Goal: Task Accomplishment & Management: Manage account settings

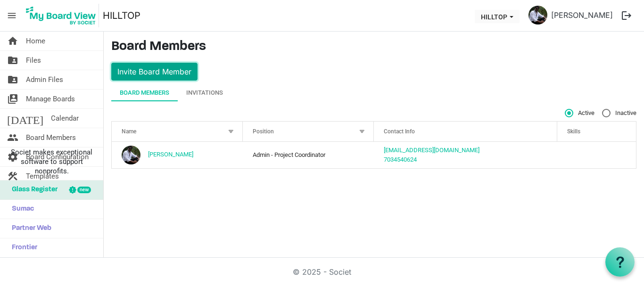
click at [160, 74] on button "Invite Board Member" at bounding box center [154, 72] width 86 height 18
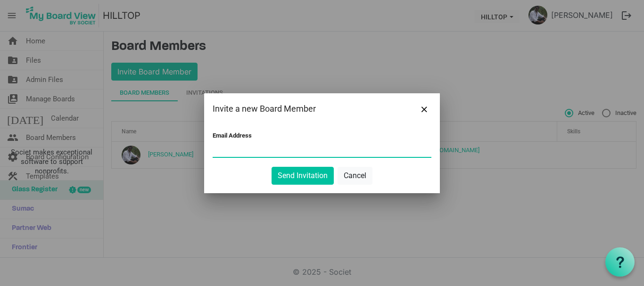
paste input "ashariyya@gmail.com"
type input "ashariyya@gmail.com"
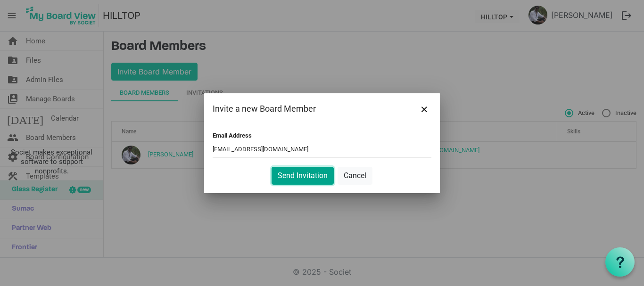
click at [319, 180] on button "Send Invitation" at bounding box center [302, 176] width 62 height 18
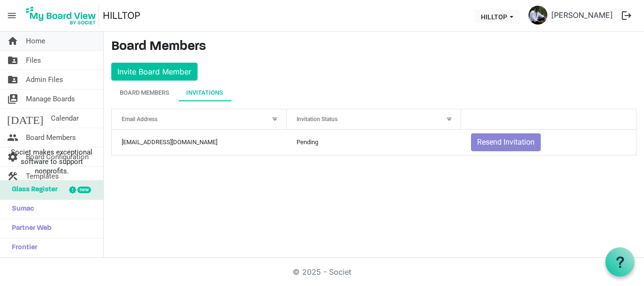
click at [38, 45] on span "Home" at bounding box center [35, 41] width 19 height 19
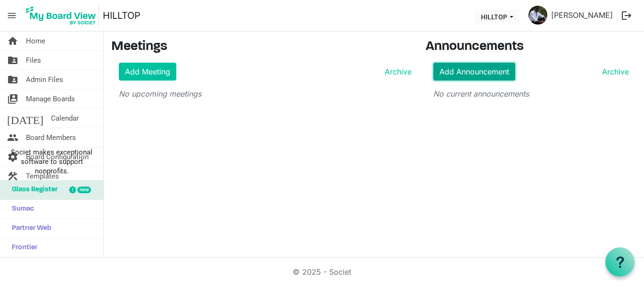
click at [477, 71] on link "Add Announcement" at bounding box center [474, 72] width 82 height 18
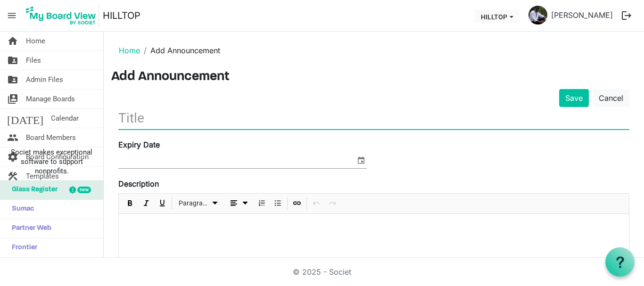
click at [171, 122] on input "text" at bounding box center [373, 118] width 511 height 22
paste input "CSR FCRA Project Coordinator"
click at [121, 117] on input "CSR FCRA Project Coordinator" at bounding box center [373, 118] width 511 height 22
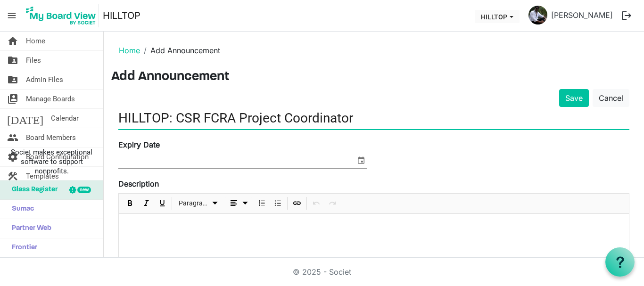
click at [201, 123] on input "HILLTOP: CSR FCRA Project Coordinator" at bounding box center [373, 118] width 511 height 22
click at [366, 120] on input "HILLTOP: CSR, FCRA Project Coordinator" at bounding box center [373, 118] width 511 height 22
type input "HILLTOP: CSR, FCRA Project Coordinator."
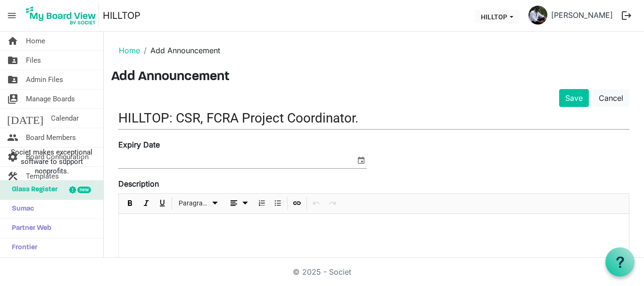
click at [151, 238] on div at bounding box center [374, 237] width 510 height 47
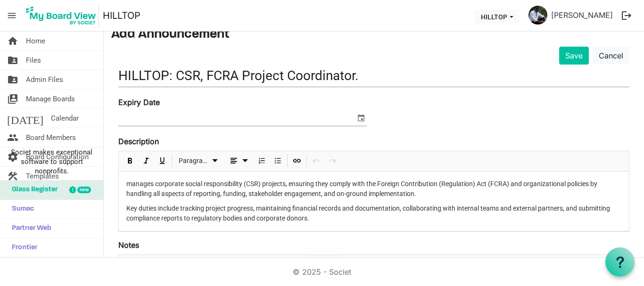
scroll to position [41, 0]
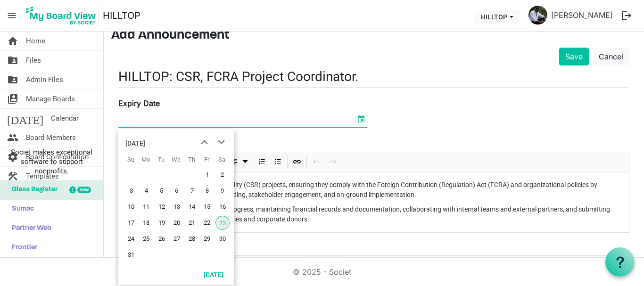
click at [358, 119] on span "select" at bounding box center [360, 119] width 11 height 12
click at [221, 144] on span "next month" at bounding box center [221, 142] width 16 height 17
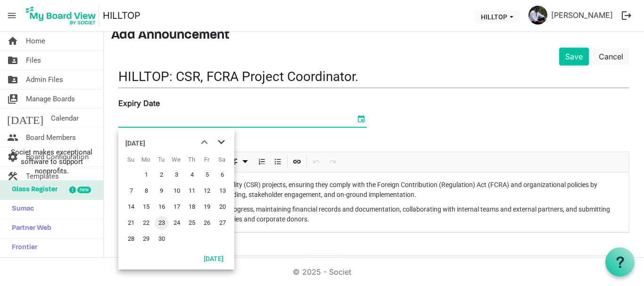
click at [221, 144] on span "next month" at bounding box center [221, 142] width 16 height 17
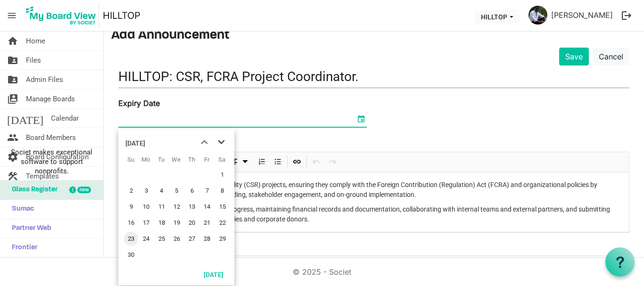
click at [221, 144] on span "next month" at bounding box center [221, 142] width 16 height 17
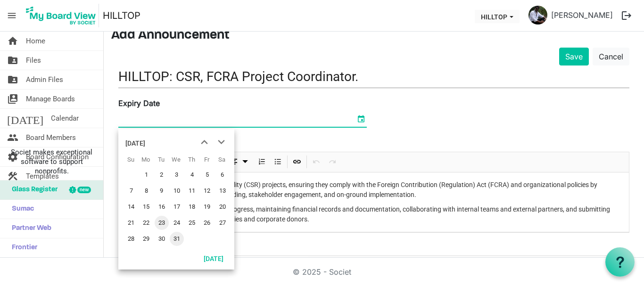
click at [178, 239] on span "31" at bounding box center [177, 239] width 14 height 14
type input "12/31/2025"
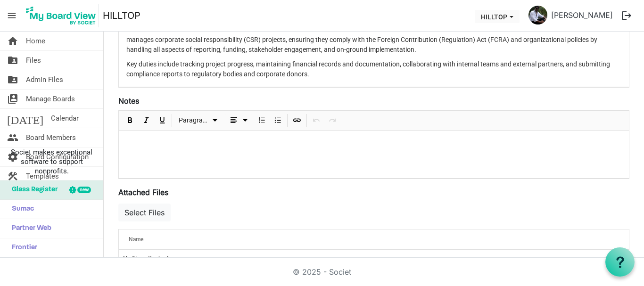
scroll to position [189, 0]
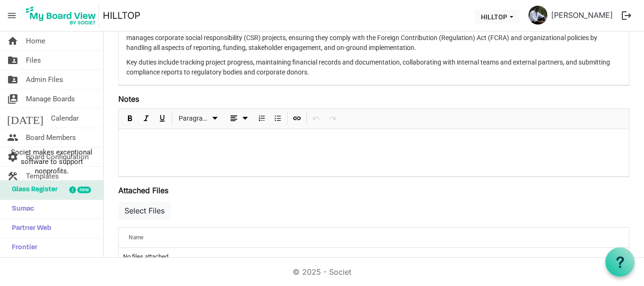
click at [211, 163] on div at bounding box center [374, 152] width 510 height 47
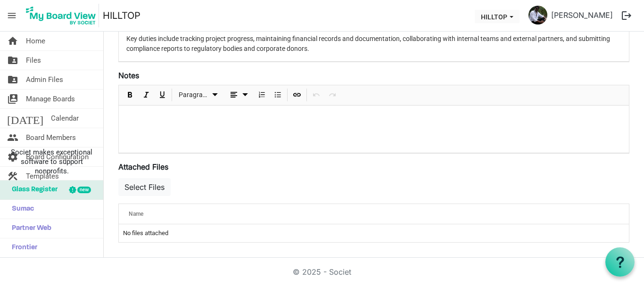
click at [154, 234] on td "No files attached" at bounding box center [374, 233] width 510 height 18
click at [148, 206] on th "Name" at bounding box center [344, 214] width 451 height 20
click at [206, 177] on div "Select Files" at bounding box center [373, 189] width 511 height 27
click at [168, 124] on div at bounding box center [374, 129] width 510 height 47
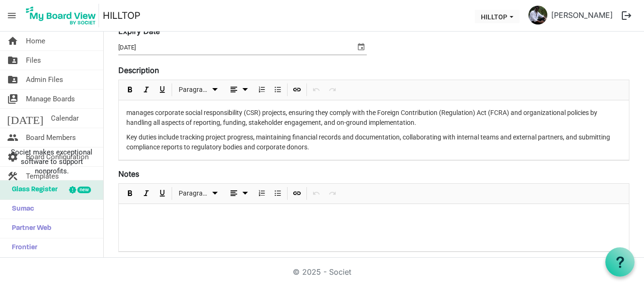
scroll to position [119, 0]
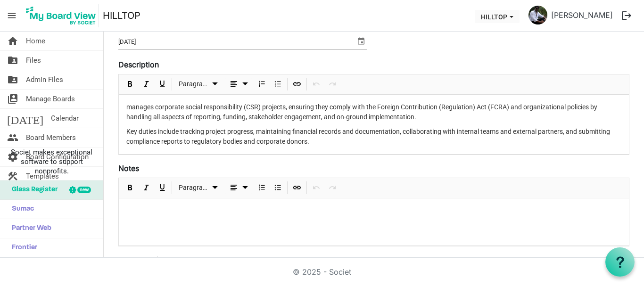
click at [312, 143] on p "Key duties include tracking project progress, maintaining financial records and…" at bounding box center [373, 137] width 495 height 20
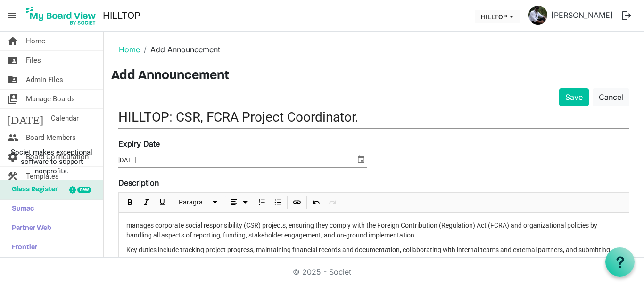
scroll to position [0, 0]
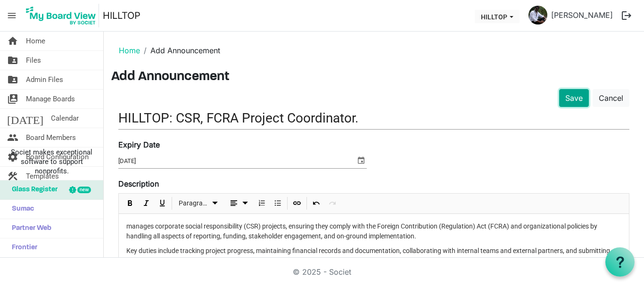
click at [563, 97] on button "Save" at bounding box center [574, 98] width 30 height 18
click at [566, 99] on button "Save" at bounding box center [574, 98] width 30 height 18
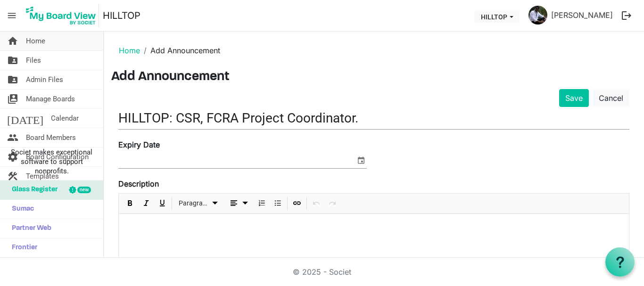
click at [35, 40] on span "Home" at bounding box center [35, 41] width 19 height 19
click at [321, 68] on main "Home Add Announcement Add Announcement Save Cancel HILLTOP: CSR, FCRA Project C…" at bounding box center [374, 245] width 540 height 426
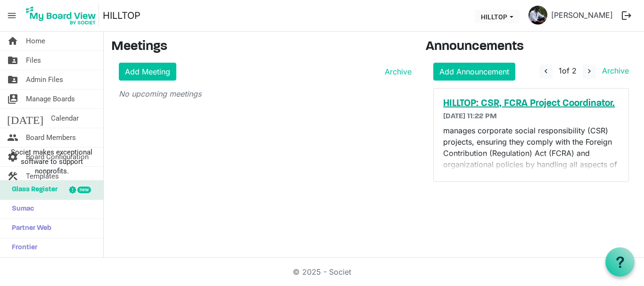
click at [546, 103] on h5 "HILLTOP: CSR, FCRA Project Coordinator." at bounding box center [531, 103] width 176 height 11
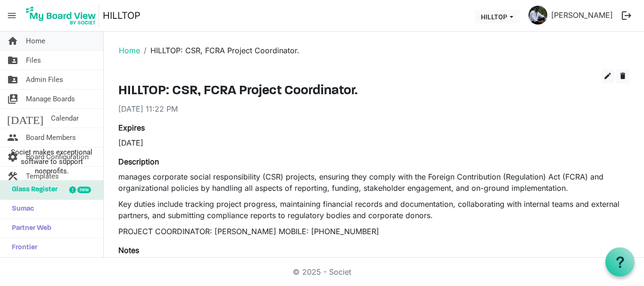
click at [13, 38] on span "home" at bounding box center [12, 41] width 11 height 19
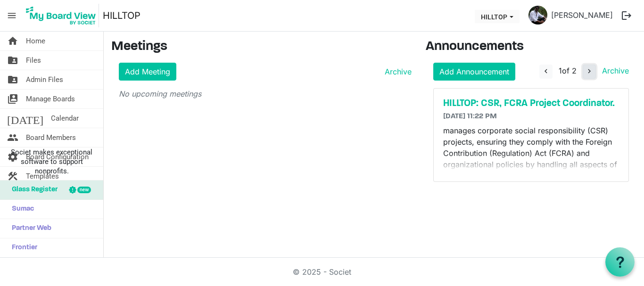
click at [592, 73] on span "navigate_next" at bounding box center [589, 71] width 8 height 8
click at [515, 135] on p "manages corporate social responsibility (CSR) projects, ensuring they comply wi…" at bounding box center [531, 159] width 176 height 68
click at [545, 70] on span "navigate_before" at bounding box center [544, 71] width 8 height 8
click at [613, 70] on link "Archive" at bounding box center [613, 70] width 31 height 9
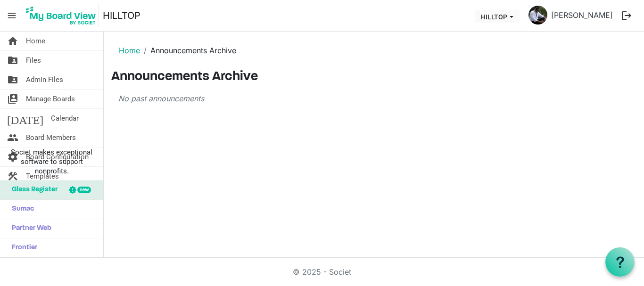
click at [129, 53] on link "Home" at bounding box center [129, 50] width 21 height 9
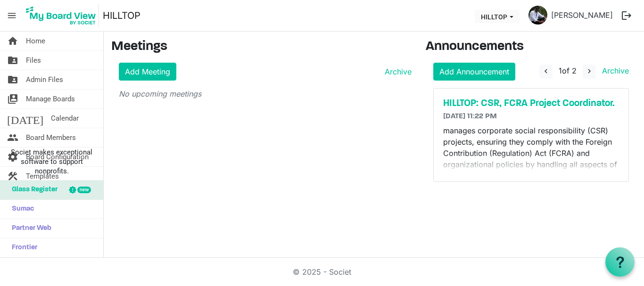
click at [14, 16] on span "menu" at bounding box center [12, 16] width 18 height 18
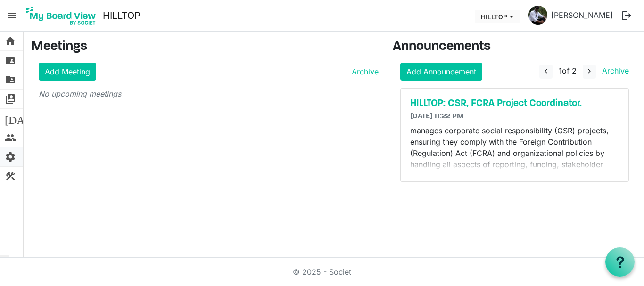
click at [13, 159] on span "settings" at bounding box center [10, 157] width 11 height 19
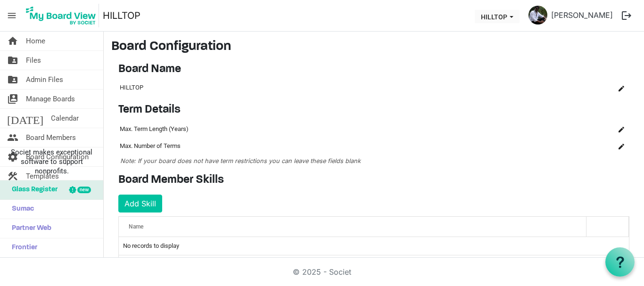
click at [12, 16] on span "menu" at bounding box center [12, 16] width 18 height 18
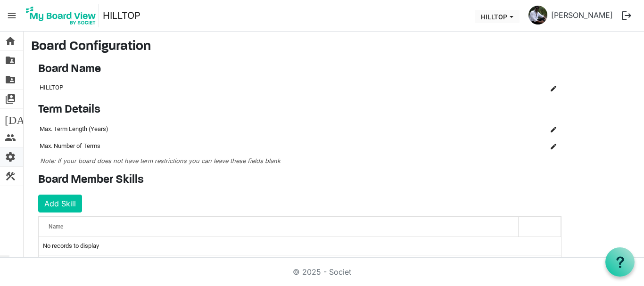
click at [11, 156] on span "settings" at bounding box center [10, 157] width 11 height 19
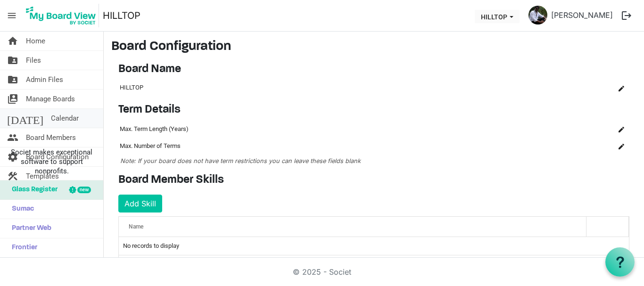
click at [13, 119] on span "[DATE]" at bounding box center [25, 118] width 36 height 19
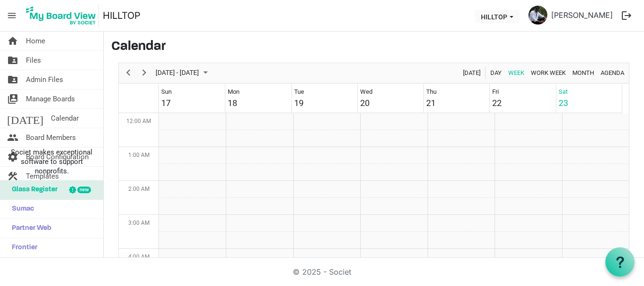
scroll to position [305, 0]
click at [53, 96] on span "Manage Boards" at bounding box center [50, 99] width 49 height 19
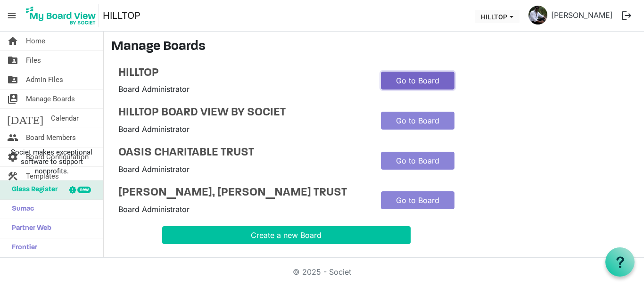
click at [426, 78] on link "Go to Board" at bounding box center [418, 81] width 74 height 18
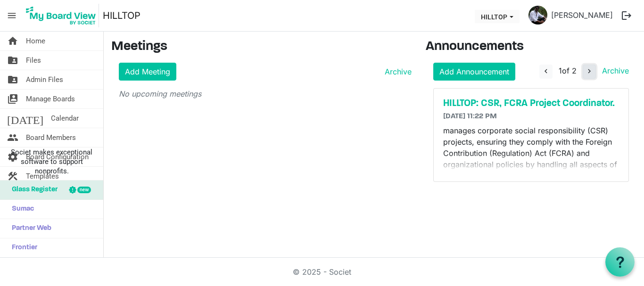
click at [588, 72] on span "navigate_next" at bounding box center [589, 71] width 8 height 8
click at [547, 69] on span "navigate_before" at bounding box center [544, 71] width 8 height 8
click at [536, 102] on h5 "HILLTOP: CSR, FCRA Project Coordinator." at bounding box center [531, 103] width 176 height 11
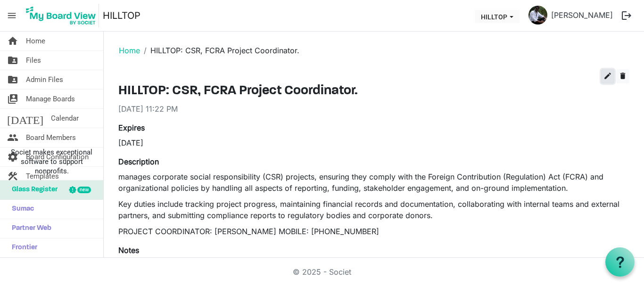
click at [605, 74] on button "edit" at bounding box center [607, 76] width 13 height 14
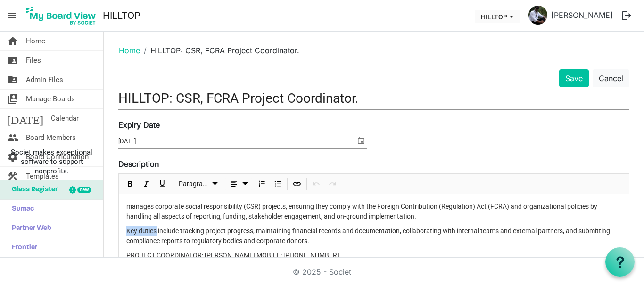
drag, startPoint x: 156, startPoint y: 230, endPoint x: 126, endPoint y: 230, distance: 30.2
click at [126, 230] on p "Key duties include tracking project progress, maintaining financial records and…" at bounding box center [373, 236] width 495 height 20
click at [567, 78] on button "Save" at bounding box center [574, 78] width 30 height 18
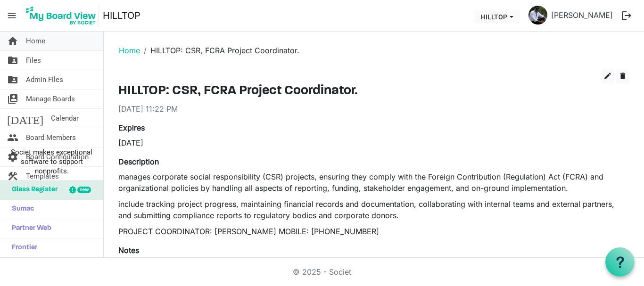
click at [41, 39] on span "Home" at bounding box center [35, 41] width 19 height 19
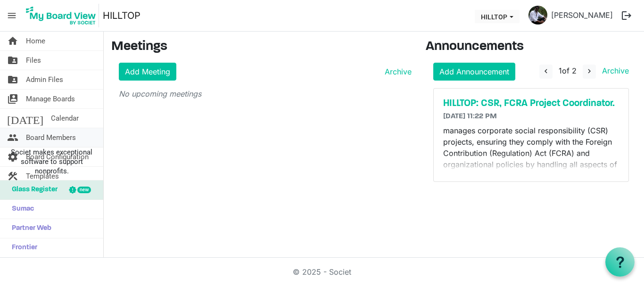
click at [51, 139] on span "Board Members" at bounding box center [51, 137] width 50 height 19
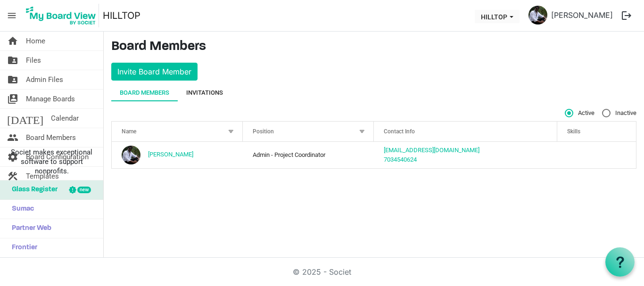
click at [207, 95] on div "Invitations" at bounding box center [204, 92] width 37 height 9
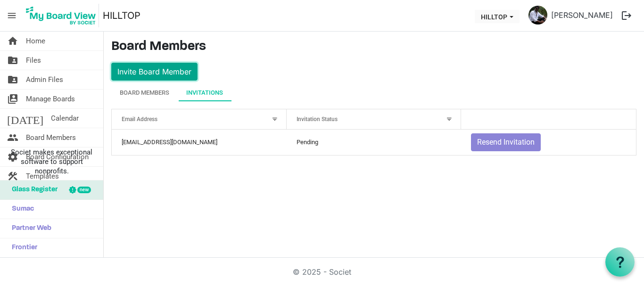
click at [176, 78] on button "Invite Board Member" at bounding box center [154, 72] width 86 height 18
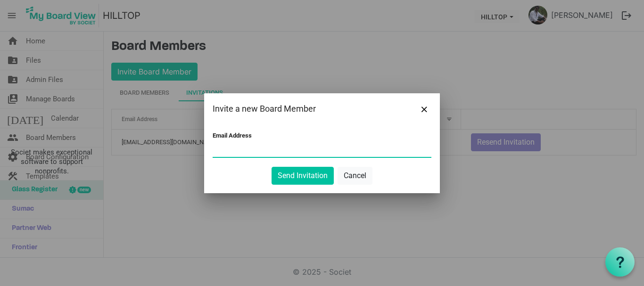
paste input "pkdorphanage@gmail.com"
type input "pkdorphanage@gmail.com"
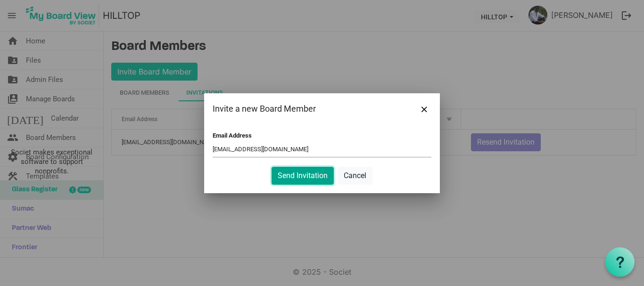
click at [314, 175] on button "Send Invitation" at bounding box center [302, 176] width 62 height 18
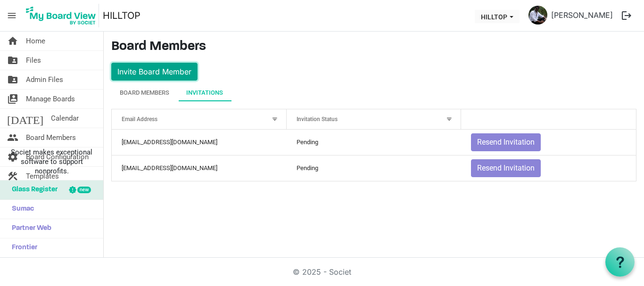
click at [172, 70] on button "Invite Board Member" at bounding box center [154, 72] width 86 height 18
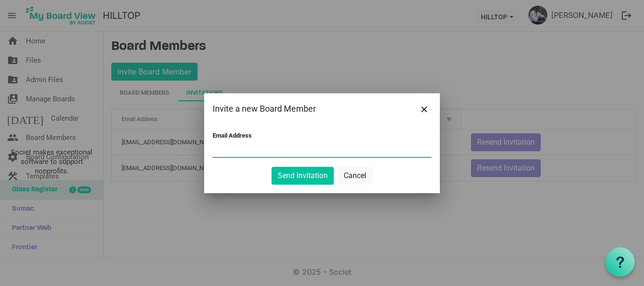
paste input "mickaipamangalam@gmail.com"
type input "[EMAIL_ADDRESS][DOMAIN_NAME]"
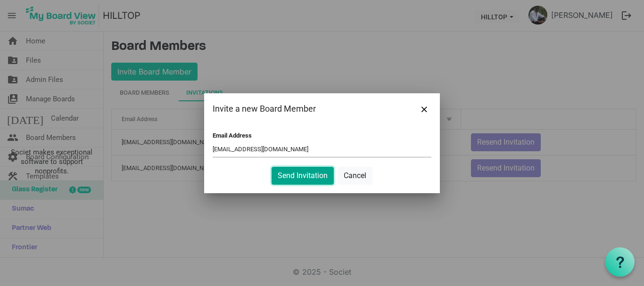
click at [304, 174] on button "Send Invitation" at bounding box center [302, 176] width 62 height 18
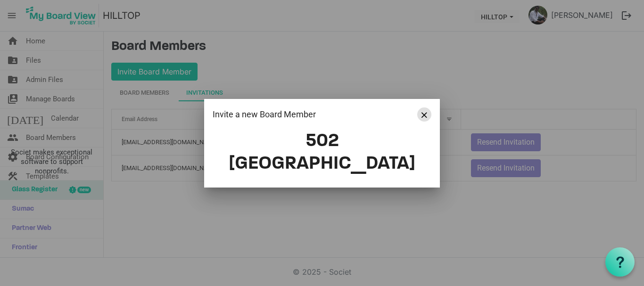
click at [424, 122] on button "Close" at bounding box center [424, 114] width 14 height 14
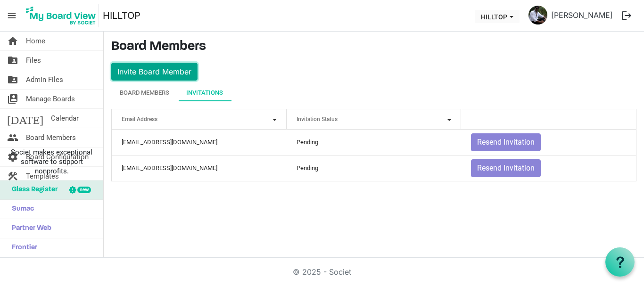
click at [173, 69] on button "Invite Board Member" at bounding box center [154, 72] width 86 height 18
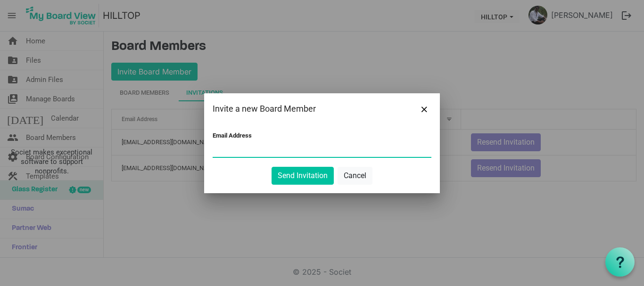
paste input "[EMAIL_ADDRESS][DOMAIN_NAME]"
type input "dishakerala@gmail.com"
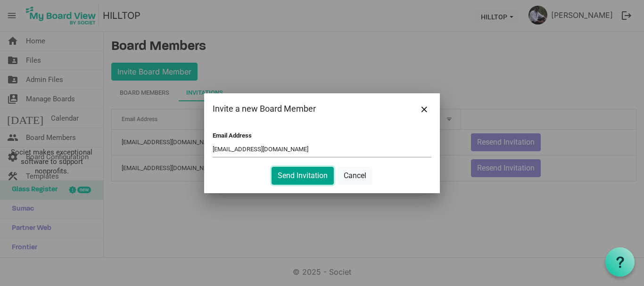
click at [295, 177] on button "Send Invitation" at bounding box center [302, 176] width 62 height 18
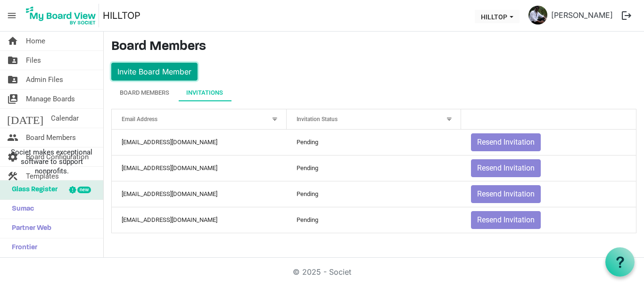
click at [173, 69] on button "Invite Board Member" at bounding box center [154, 72] width 86 height 18
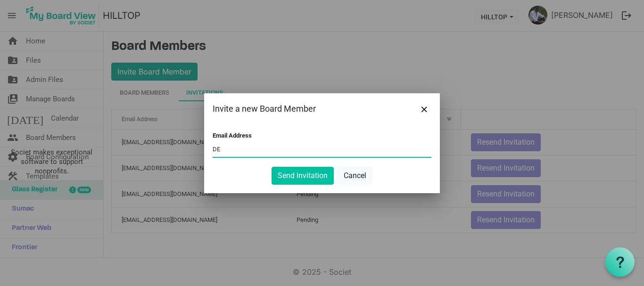
type input "D"
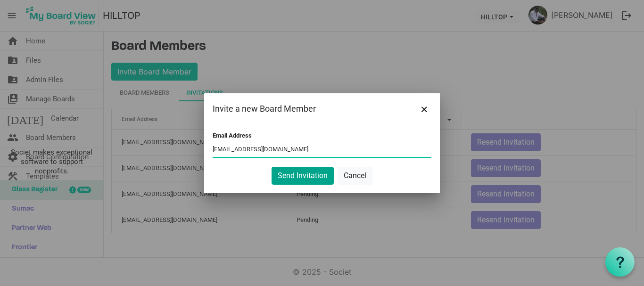
type input "deepamcare@gmail.com"
click at [287, 176] on button "Send Invitation" at bounding box center [302, 176] width 62 height 18
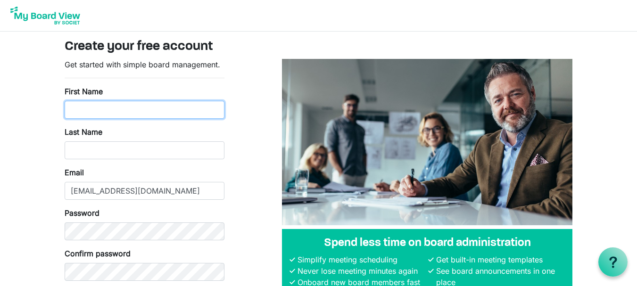
click at [83, 110] on input "First Name" at bounding box center [145, 110] width 160 height 18
type input "Welcart"
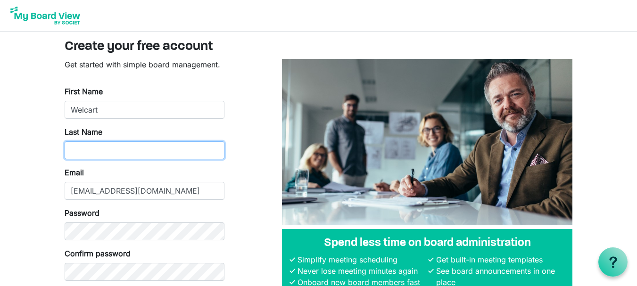
click at [82, 149] on input "Last Name" at bounding box center [145, 150] width 160 height 18
type input "Shop"
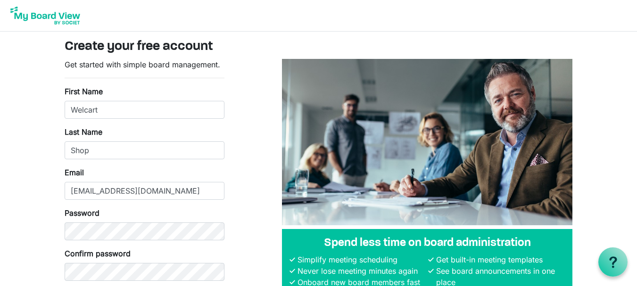
scroll to position [64, 0]
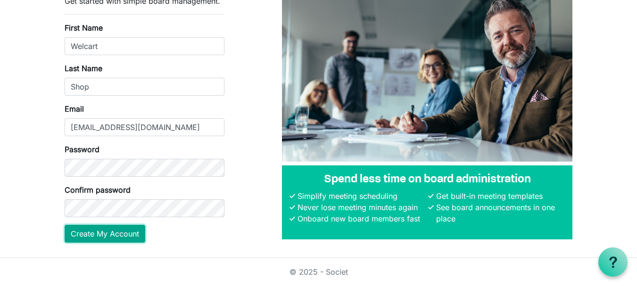
click at [102, 240] on button "Create My Account" at bounding box center [105, 234] width 81 height 18
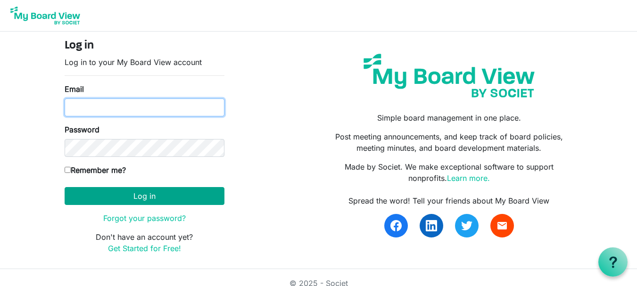
type input "[EMAIL_ADDRESS][DOMAIN_NAME]"
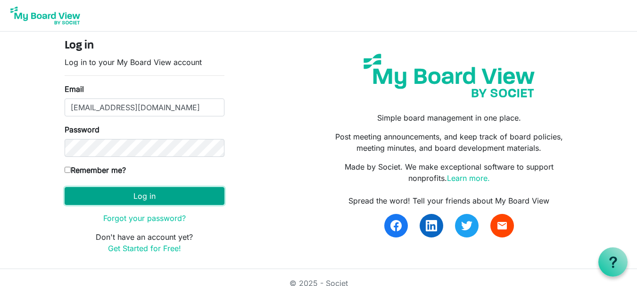
click at [174, 202] on button "Log in" at bounding box center [145, 196] width 160 height 18
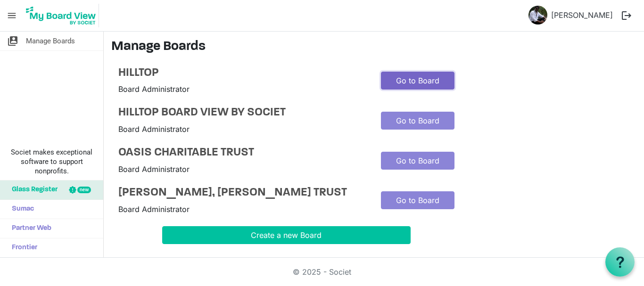
click at [402, 82] on link "Go to Board" at bounding box center [418, 81] width 74 height 18
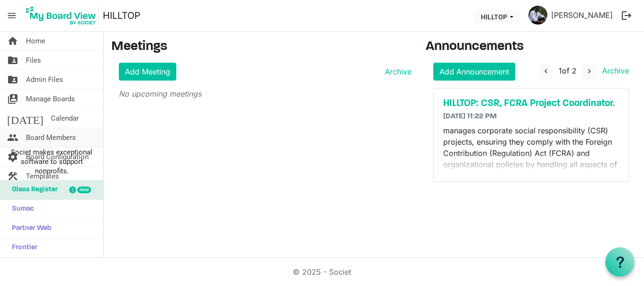
click at [60, 140] on span "Board Members" at bounding box center [51, 137] width 50 height 19
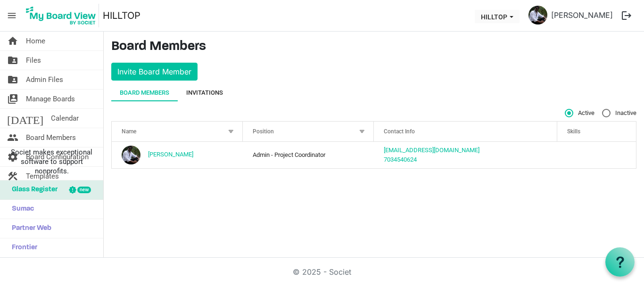
click at [206, 95] on div "Invitations" at bounding box center [204, 92] width 37 height 9
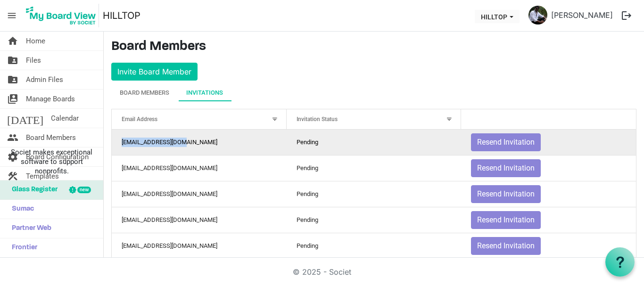
drag, startPoint x: 122, startPoint y: 142, endPoint x: 202, endPoint y: 142, distance: 79.7
click at [202, 142] on td "[EMAIL_ADDRESS][DOMAIN_NAME]" at bounding box center [199, 142] width 175 height 25
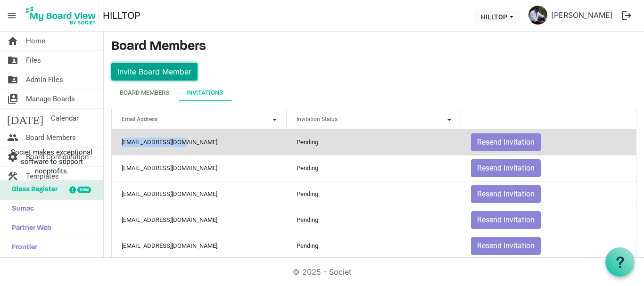
click at [178, 78] on button "Invite Board Member" at bounding box center [154, 72] width 86 height 18
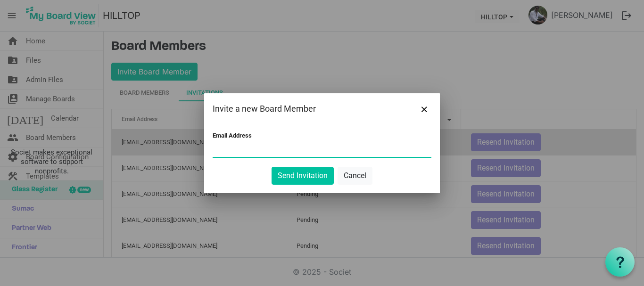
paste input "[EMAIL_ADDRESS][DOMAIN_NAME]"
click at [219, 147] on input "[EMAIL_ADDRESS][DOMAIN_NAME]" at bounding box center [322, 150] width 219 height 14
type input "[EMAIL_ADDRESS][DOMAIN_NAME]"
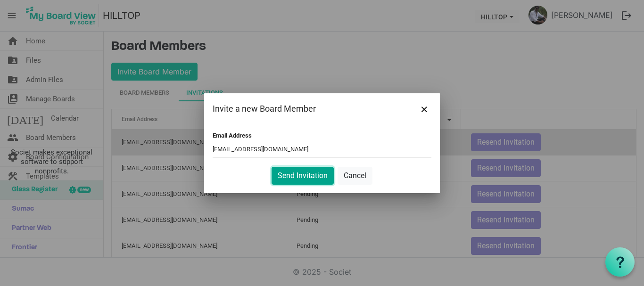
click at [285, 179] on button "Send Invitation" at bounding box center [302, 176] width 62 height 18
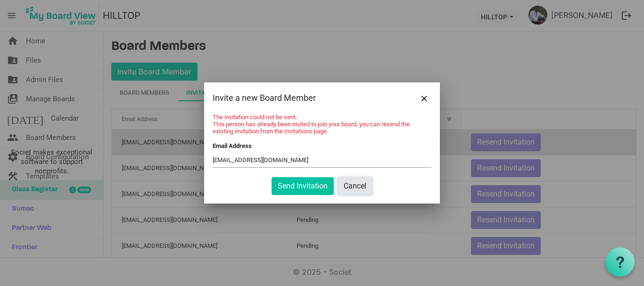
click at [350, 191] on button "Cancel" at bounding box center [354, 186] width 35 height 18
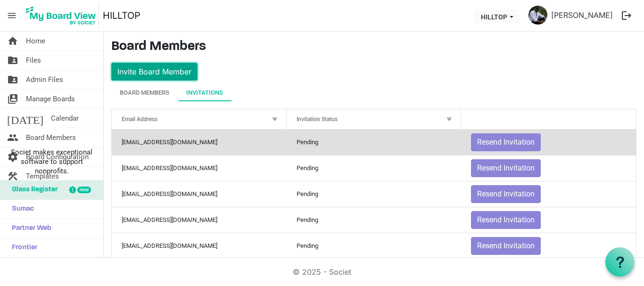
click at [166, 74] on button "Invite Board Member" at bounding box center [154, 72] width 86 height 18
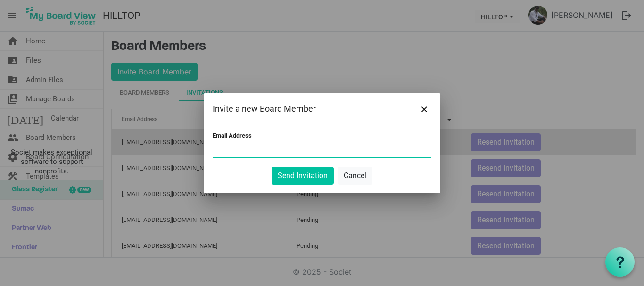
click at [220, 150] on input "Email Address" at bounding box center [322, 150] width 219 height 14
paste input "houseofprovidence@gmail.com"
click at [220, 150] on input "houseofprovidence@gmail.com" at bounding box center [322, 150] width 219 height 14
type input "houseofprovidence@gmail.com"
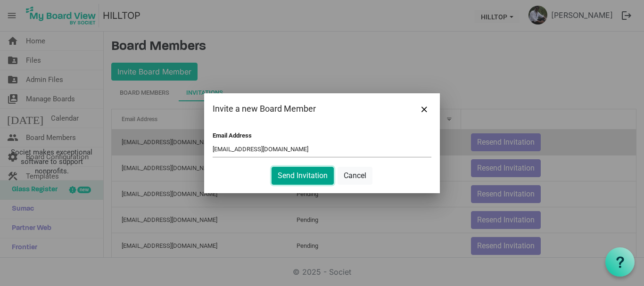
click at [288, 172] on button "Send Invitation" at bounding box center [302, 176] width 62 height 18
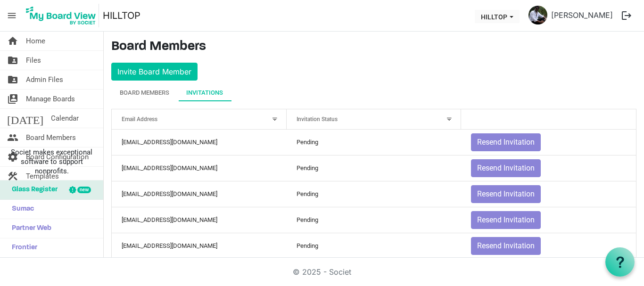
click at [623, 17] on button "logout" at bounding box center [626, 16] width 20 height 20
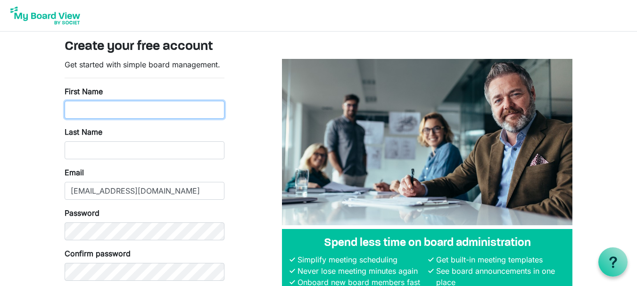
click at [118, 103] on input "First Name" at bounding box center [145, 110] width 160 height 18
type input "Welcart"
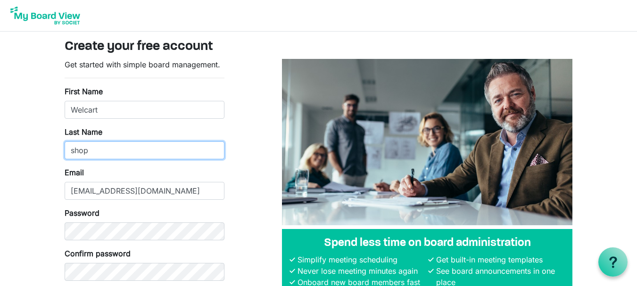
type input "shop"
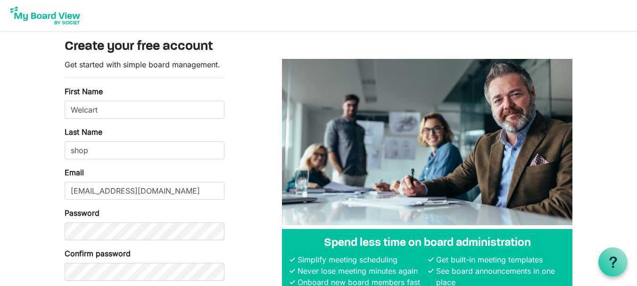
scroll to position [64, 0]
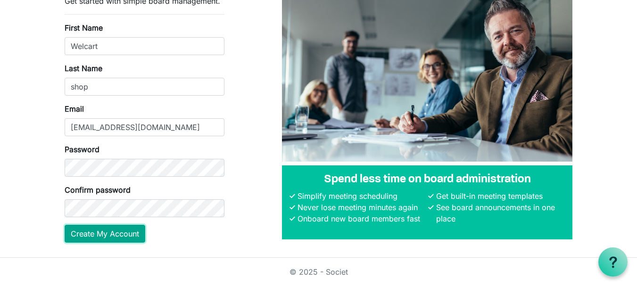
click at [115, 231] on button "Create My Account" at bounding box center [105, 234] width 81 height 18
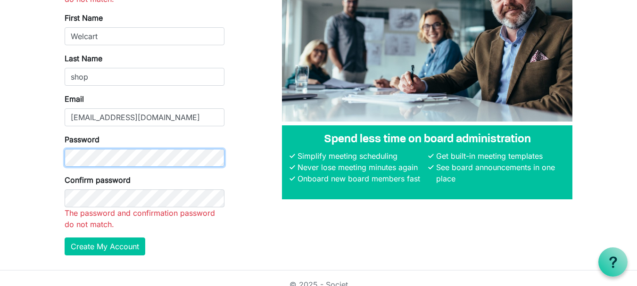
scroll to position [116, 0]
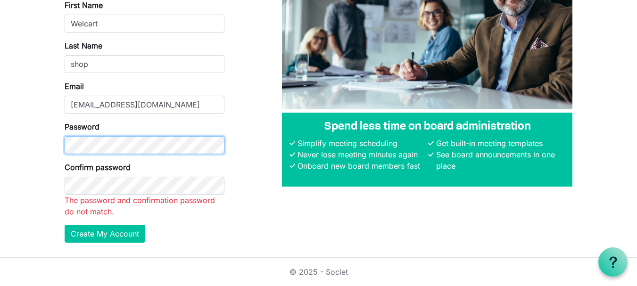
click at [29, 141] on body "Create your free account Get started with simple board management. The password…" at bounding box center [318, 71] width 637 height 374
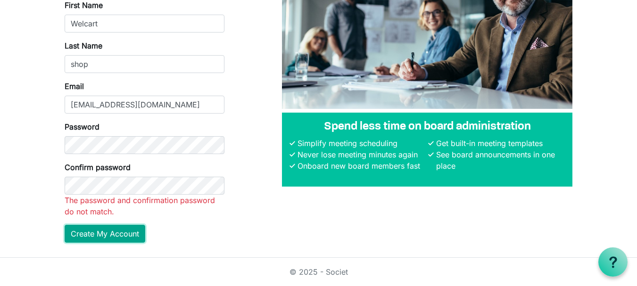
scroll to position [94, 0]
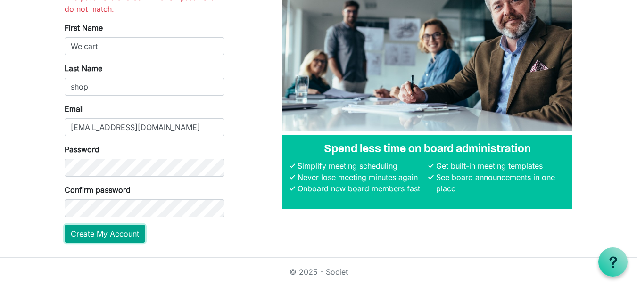
click at [93, 242] on button "Create My Account" at bounding box center [105, 234] width 81 height 18
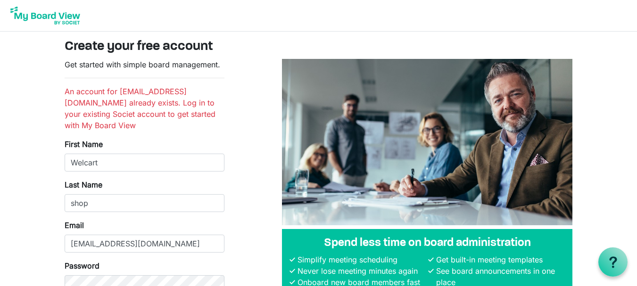
scroll to position [105, 0]
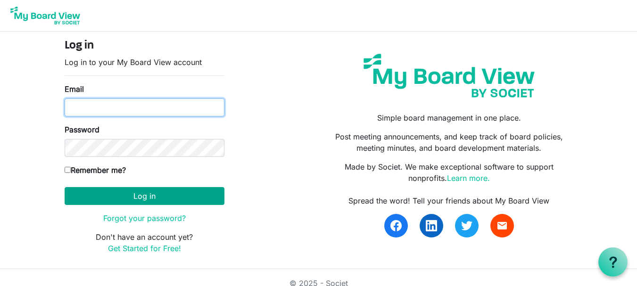
type input "[EMAIL_ADDRESS][DOMAIN_NAME]"
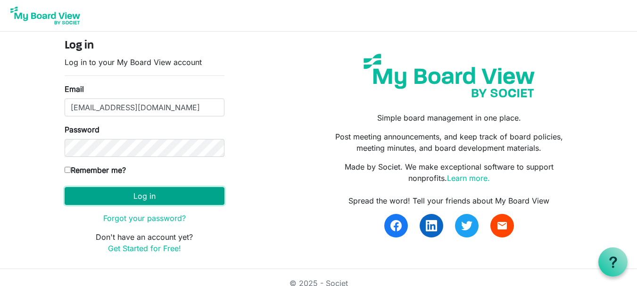
click at [157, 192] on button "Log in" at bounding box center [145, 196] width 160 height 18
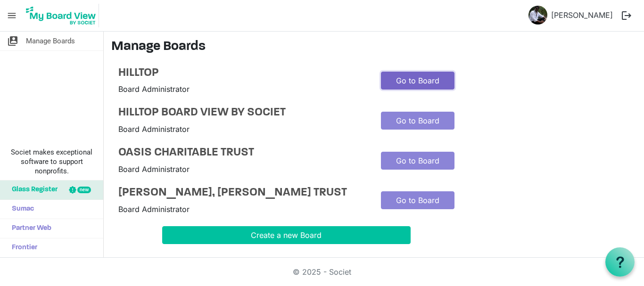
click at [408, 85] on link "Go to Board" at bounding box center [418, 81] width 74 height 18
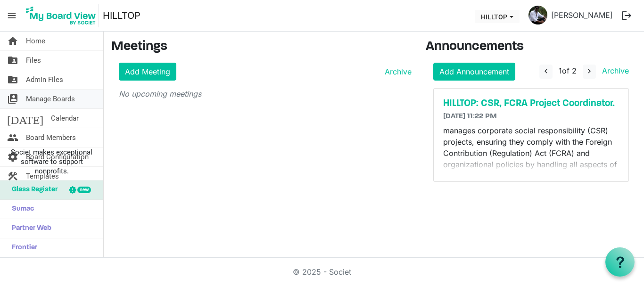
click at [47, 98] on span "Manage Boards" at bounding box center [50, 99] width 49 height 19
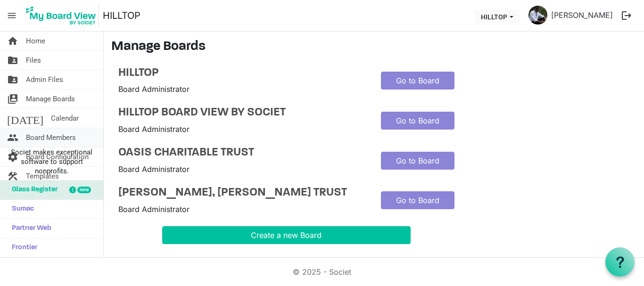
click at [50, 142] on span "Board Members" at bounding box center [51, 137] width 50 height 19
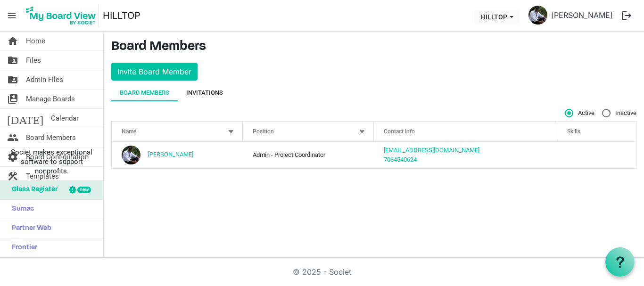
click at [216, 90] on div "Invitations" at bounding box center [204, 92] width 37 height 9
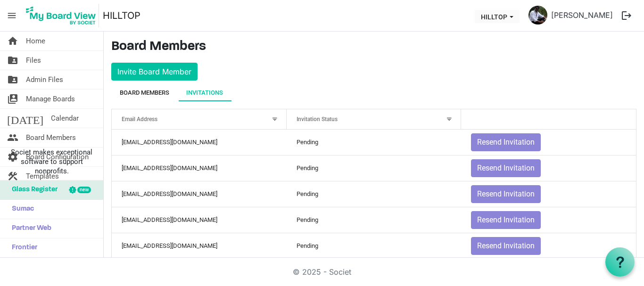
click at [156, 86] on div "Board Members" at bounding box center [144, 92] width 49 height 17
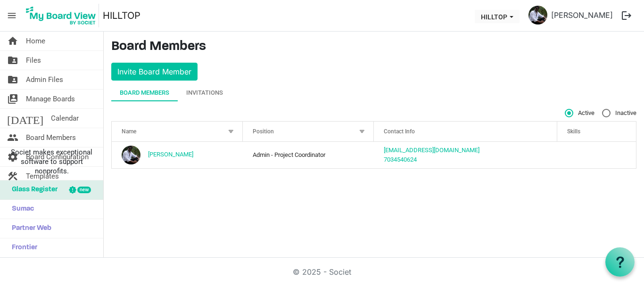
click at [624, 20] on button "logout" at bounding box center [626, 16] width 20 height 20
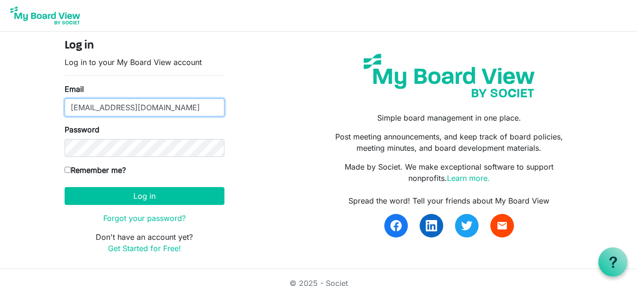
click at [197, 110] on input "theresabhavanvembuva@gmail.com" at bounding box center [145, 108] width 160 height 18
click at [205, 109] on input "theresabhavanvembuva@gmail.com" at bounding box center [145, 108] width 160 height 18
drag, startPoint x: 155, startPoint y: 109, endPoint x: 31, endPoint y: 109, distance: 124.0
click at [31, 109] on body "Log in Log in to your My Board View account Email theresabhavanvembuva@gmail.co…" at bounding box center [318, 134] width 637 height 269
type input "deepamcare@gmail.com"
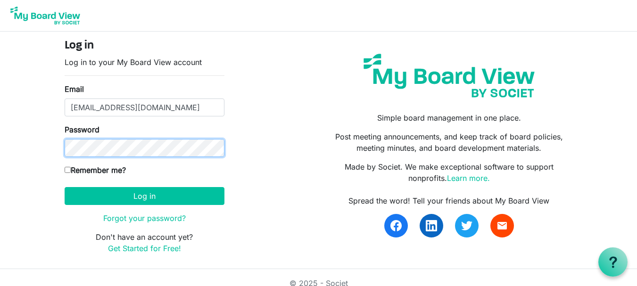
click at [10, 154] on body "Log in Log in to your My Board View account Email deepamcare@gmail.com Password…" at bounding box center [318, 134] width 637 height 269
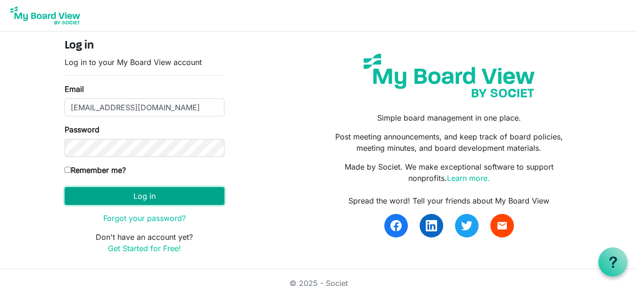
click at [87, 191] on button "Log in" at bounding box center [145, 196] width 160 height 18
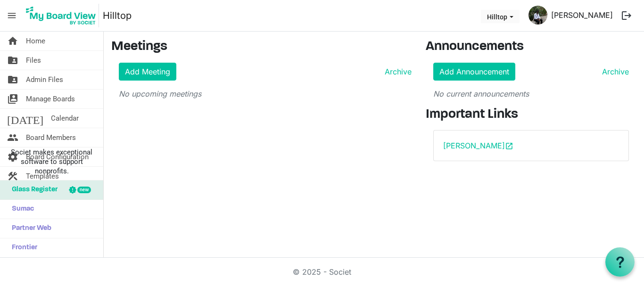
click at [569, 19] on link "[PERSON_NAME]" at bounding box center [581, 15] width 69 height 19
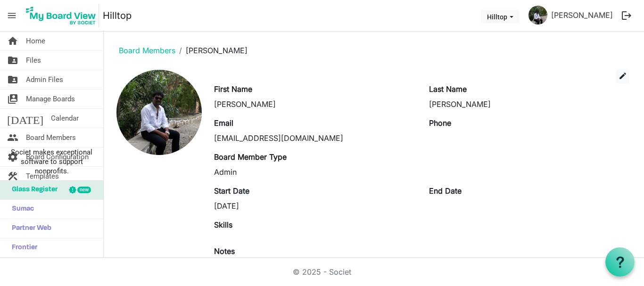
drag, startPoint x: 214, startPoint y: 138, endPoint x: 328, endPoint y: 128, distance: 114.5
click at [328, 128] on div "Email deepamcare@gmail.com" at bounding box center [314, 130] width 214 height 26
click at [46, 136] on span "Board Members" at bounding box center [51, 137] width 50 height 19
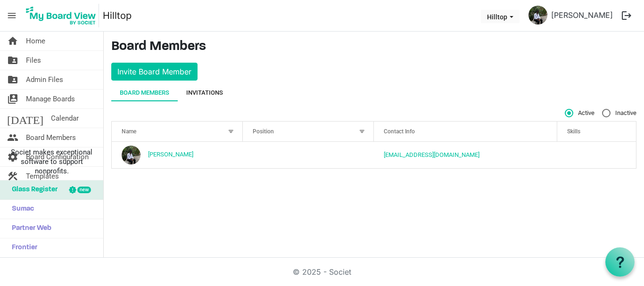
click at [206, 95] on div "Invitations" at bounding box center [204, 92] width 37 height 9
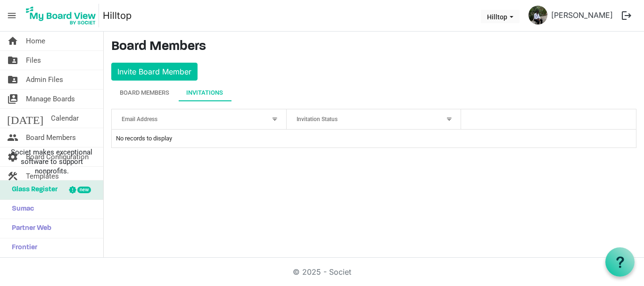
click at [211, 90] on div "Invitations" at bounding box center [204, 92] width 37 height 9
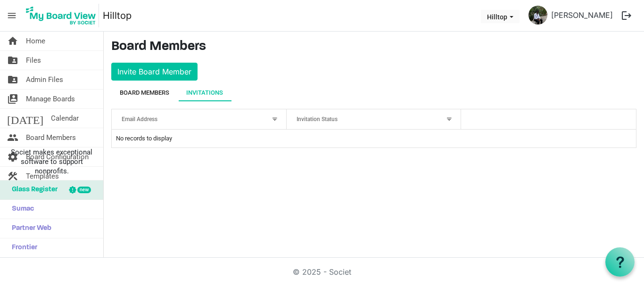
click at [154, 92] on div "Board Members" at bounding box center [144, 92] width 49 height 9
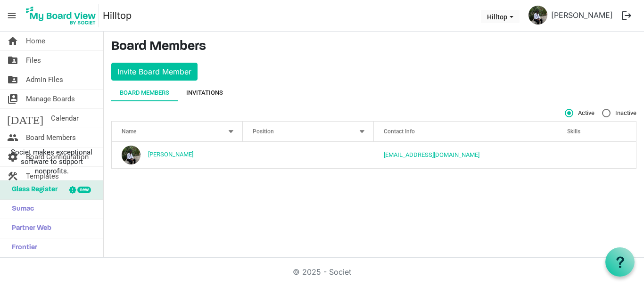
click at [204, 93] on div "Invitations" at bounding box center [204, 92] width 37 height 9
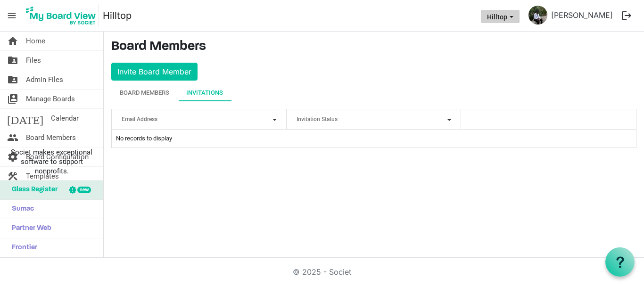
click at [505, 22] on button "Hilltop" at bounding box center [500, 16] width 39 height 13
click at [503, 32] on li "Hilltop" at bounding box center [510, 35] width 57 height 17
click at [627, 14] on button "logout" at bounding box center [626, 16] width 20 height 20
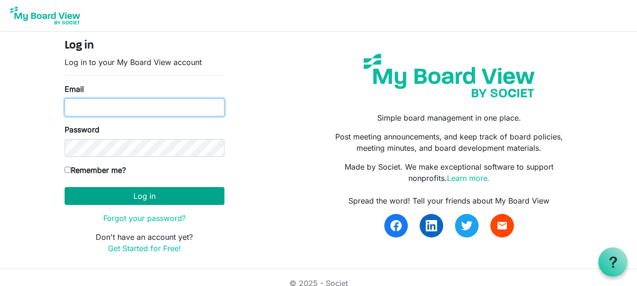
type input "[EMAIL_ADDRESS][DOMAIN_NAME]"
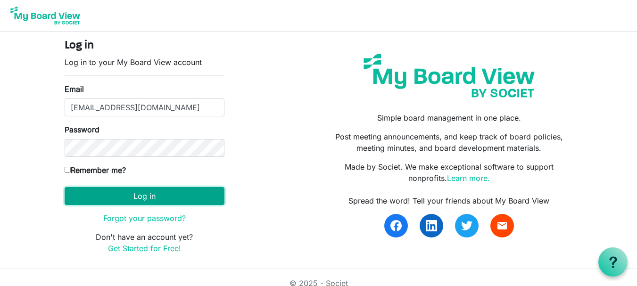
click at [143, 197] on button "Log in" at bounding box center [145, 196] width 160 height 18
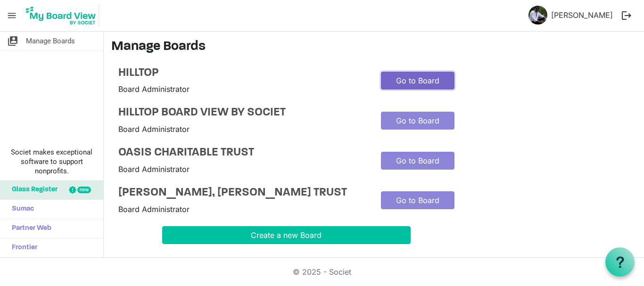
click at [388, 72] on link "Go to Board" at bounding box center [418, 81] width 74 height 18
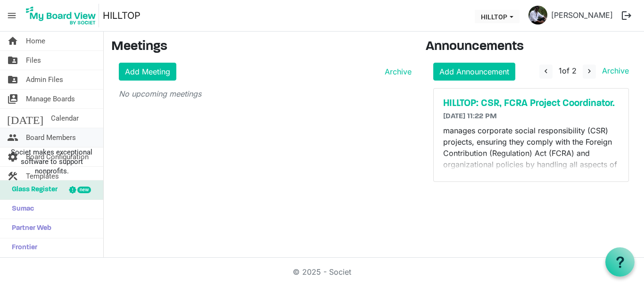
click at [57, 139] on span "Board Members" at bounding box center [51, 137] width 50 height 19
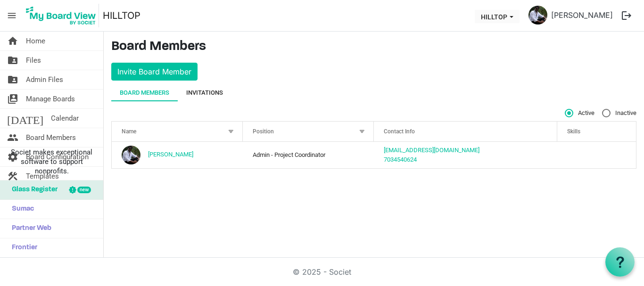
click at [204, 95] on div "Invitations" at bounding box center [204, 92] width 37 height 9
